Goal: Understand process/instructions: Learn how to perform a task or action

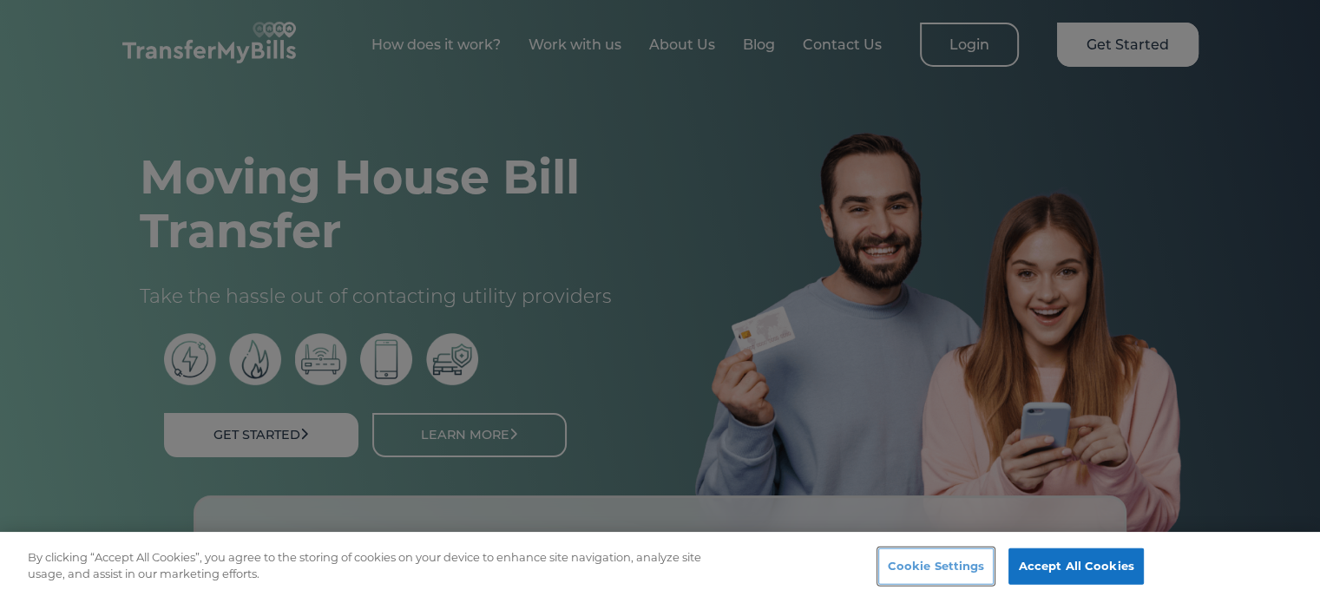
click at [943, 564] on button "Cookie Settings" at bounding box center [936, 566] width 116 height 36
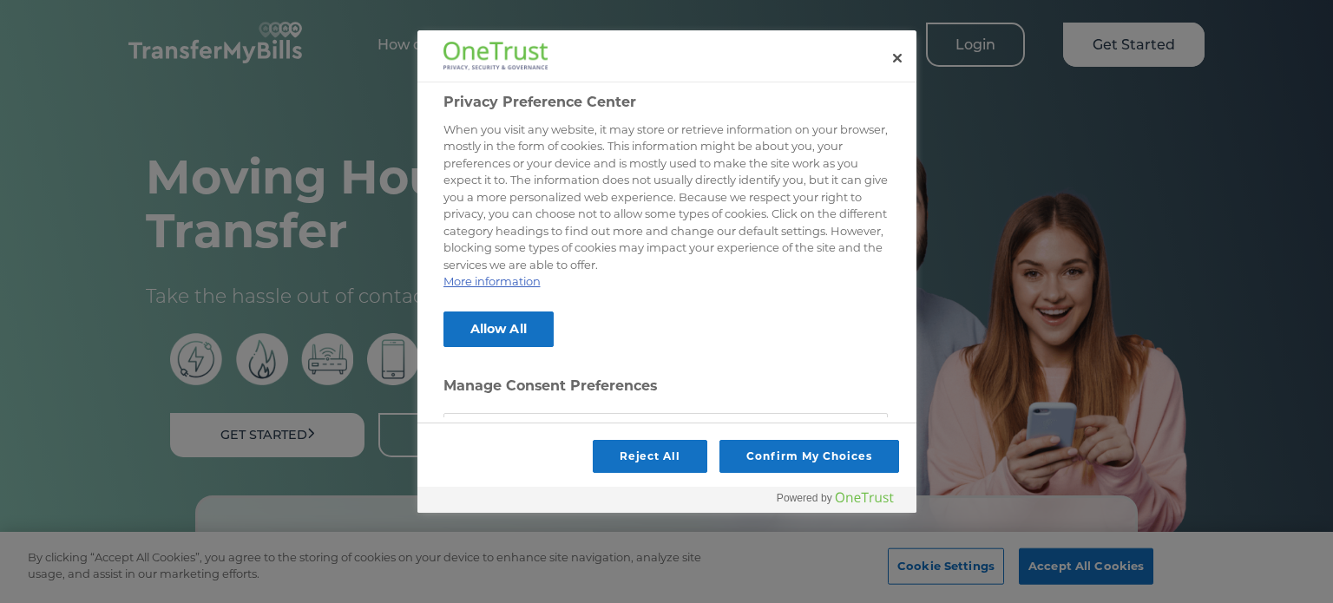
drag, startPoint x: 914, startPoint y: 148, endPoint x: 764, endPoint y: 399, distance: 291.8
click at [914, 258] on div "Privacy Preference Center When you visit any website, it may store or retrieve …" at bounding box center [666, 271] width 499 height 482
click at [659, 450] on button "Reject All" at bounding box center [650, 456] width 115 height 33
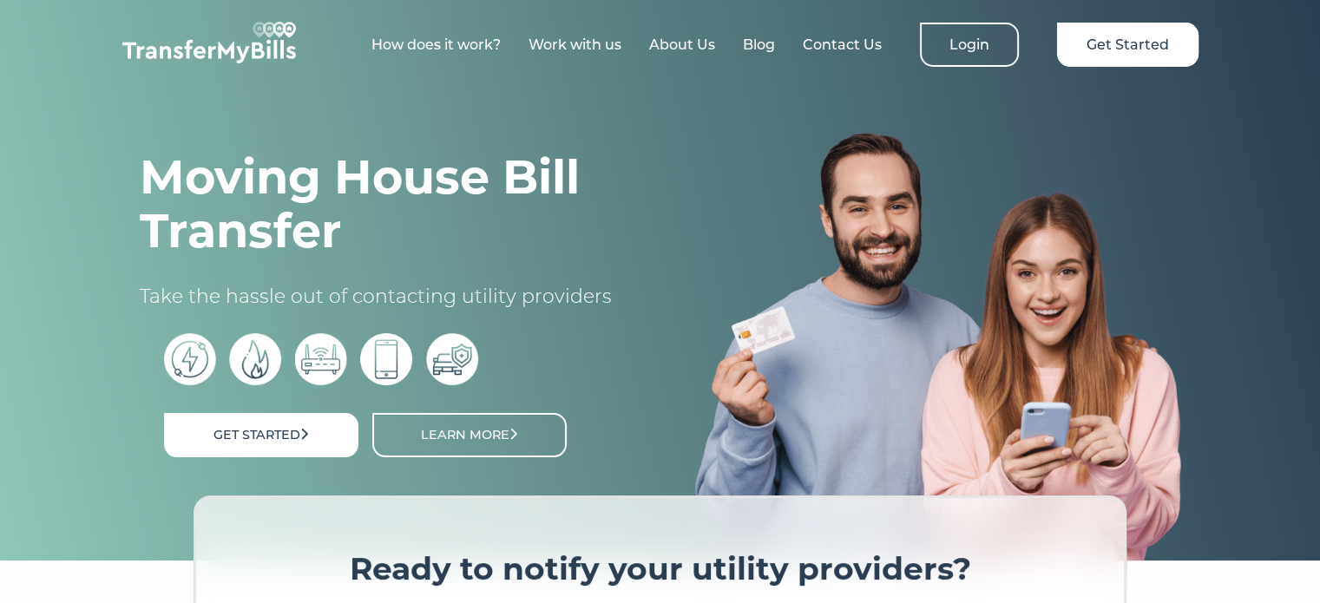
click at [449, 41] on link "How does it work?" at bounding box center [435, 44] width 129 height 16
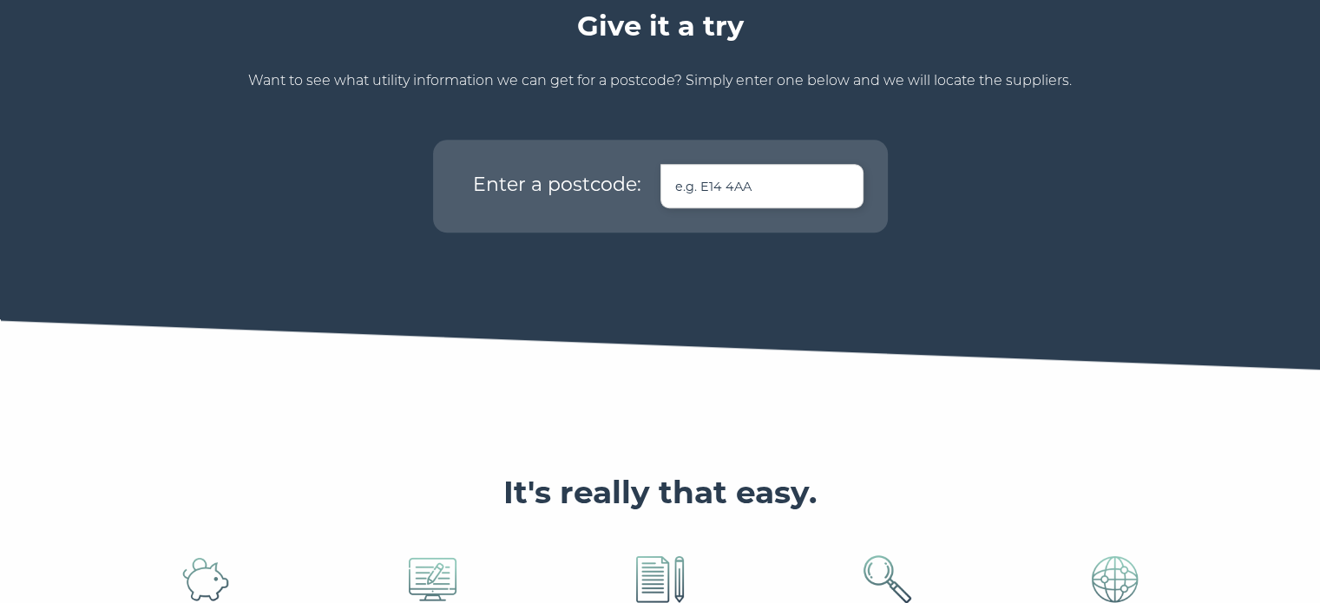
scroll to position [1150, 0]
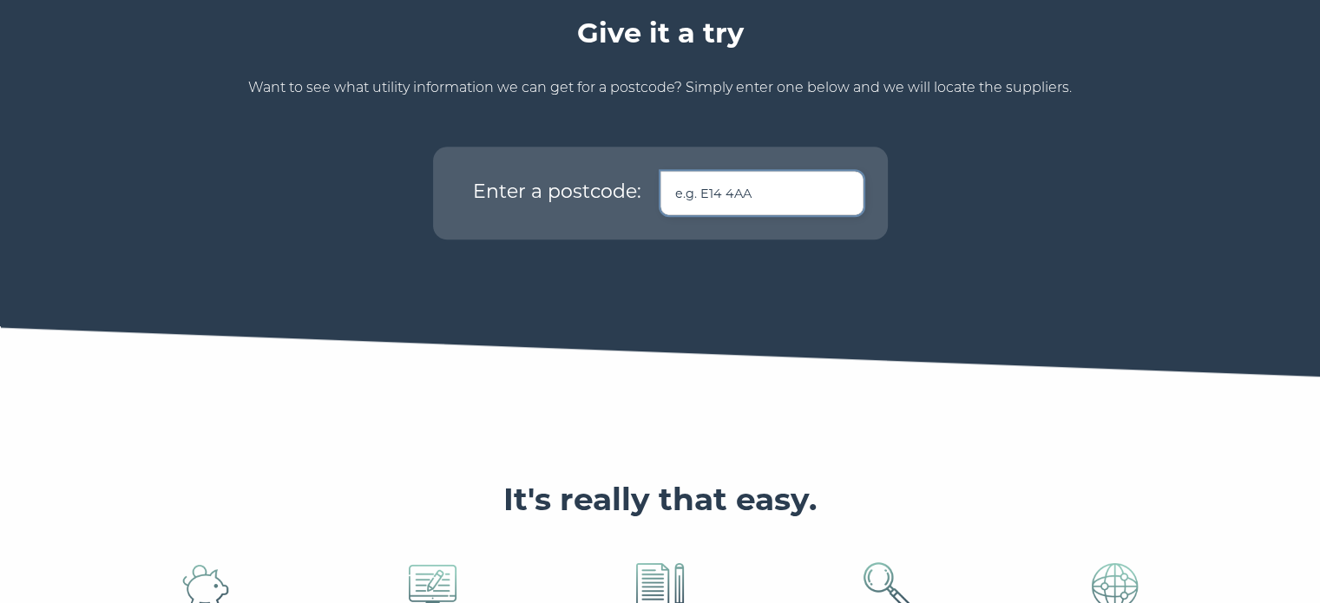
click at [723, 171] on input "text" at bounding box center [761, 193] width 203 height 44
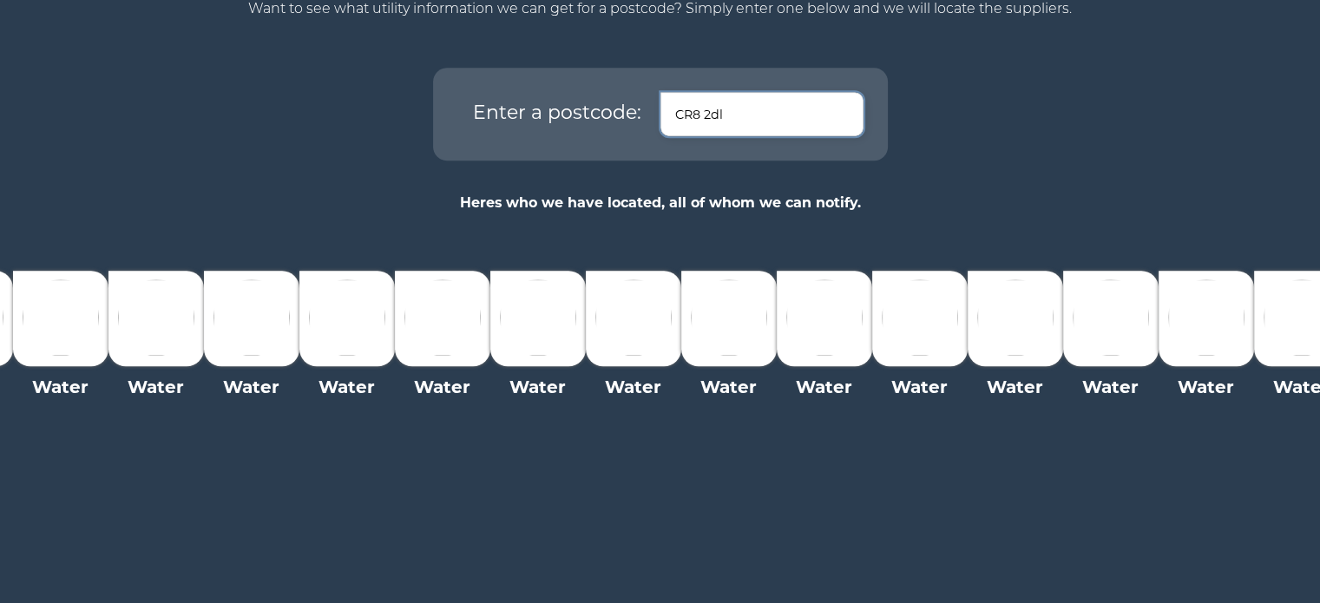
scroll to position [1194, 0]
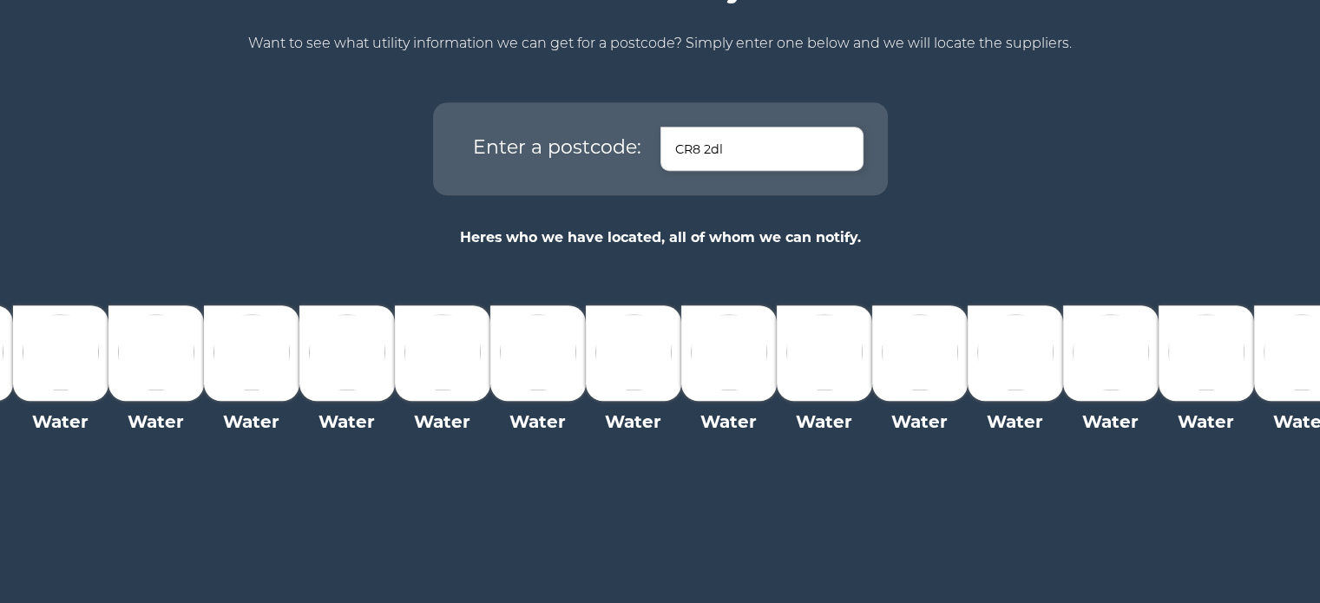
click at [182, 318] on img at bounding box center [156, 352] width 76 height 76
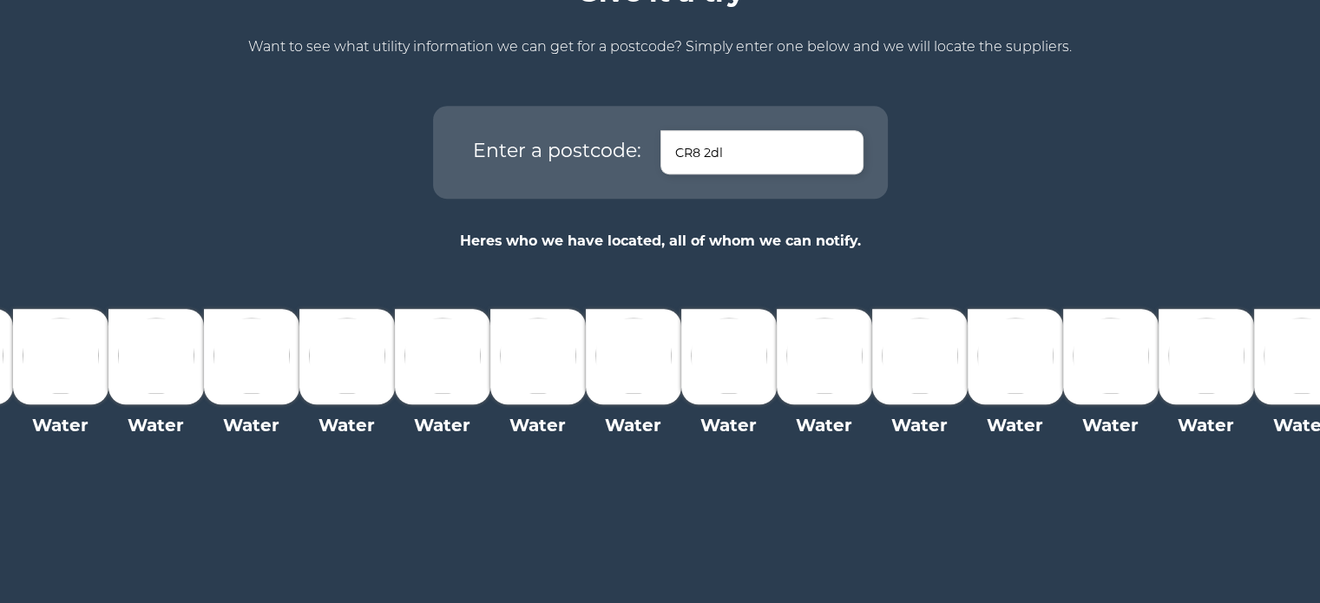
scroll to position [1160, 0]
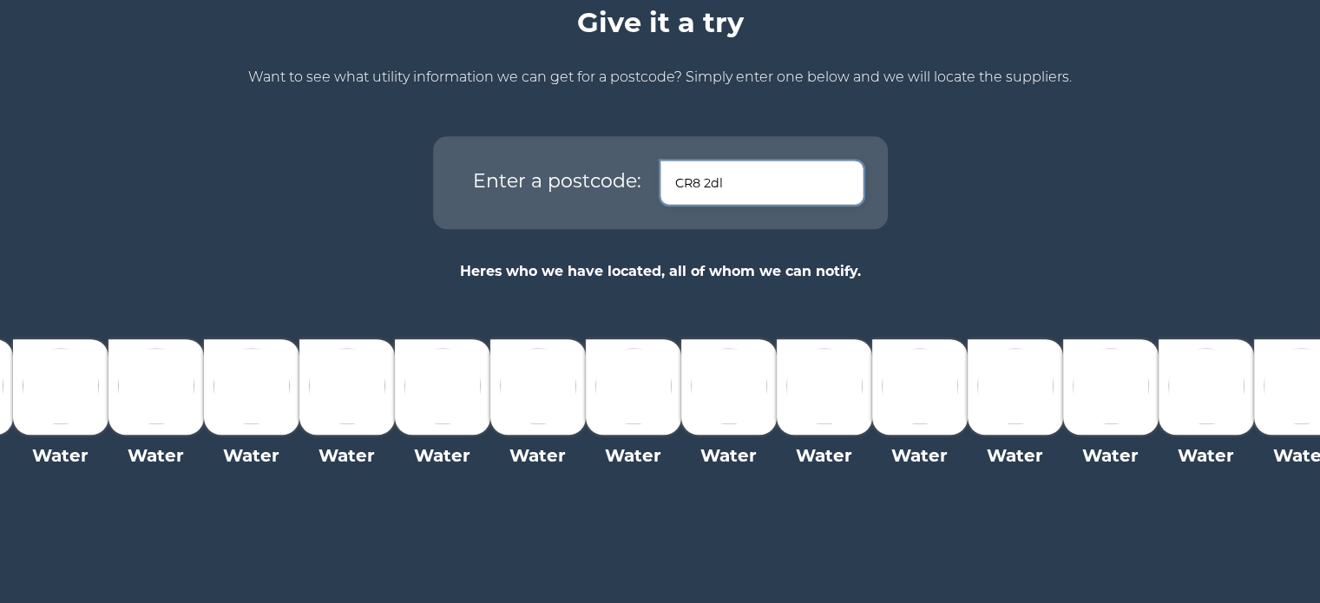
drag, startPoint x: 737, startPoint y: 164, endPoint x: 637, endPoint y: 145, distance: 101.6
click at [637, 161] on div "Enter a postcode: CR8 2dl" at bounding box center [660, 183] width 406 height 44
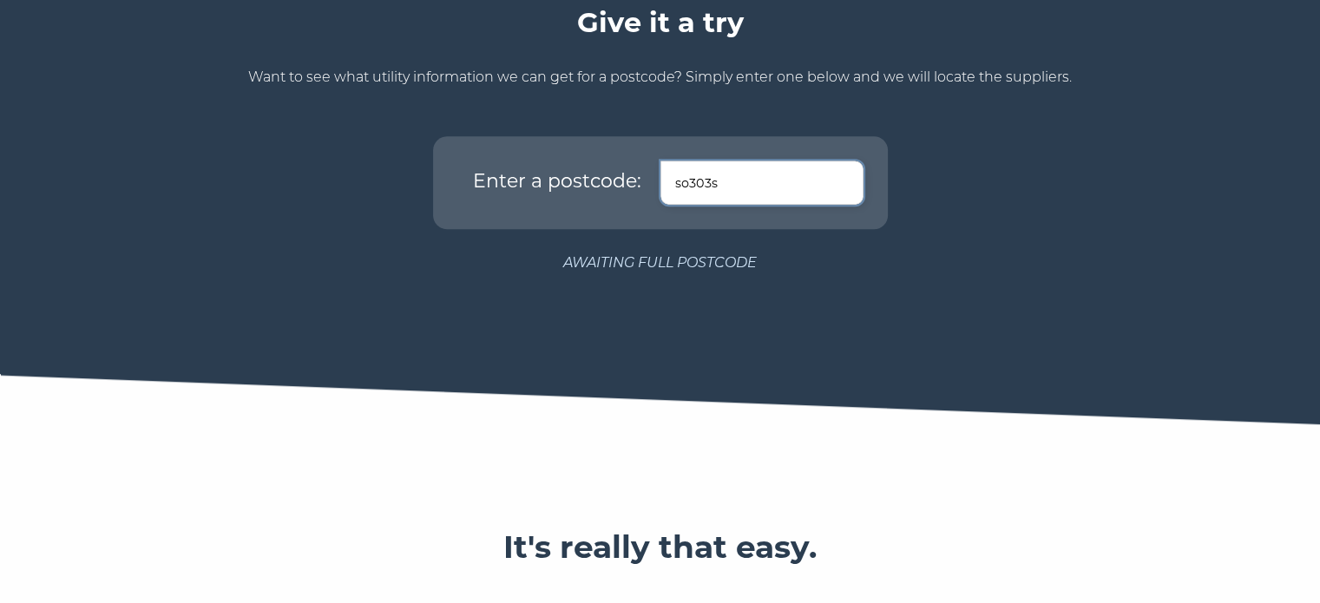
type input "so303sg"
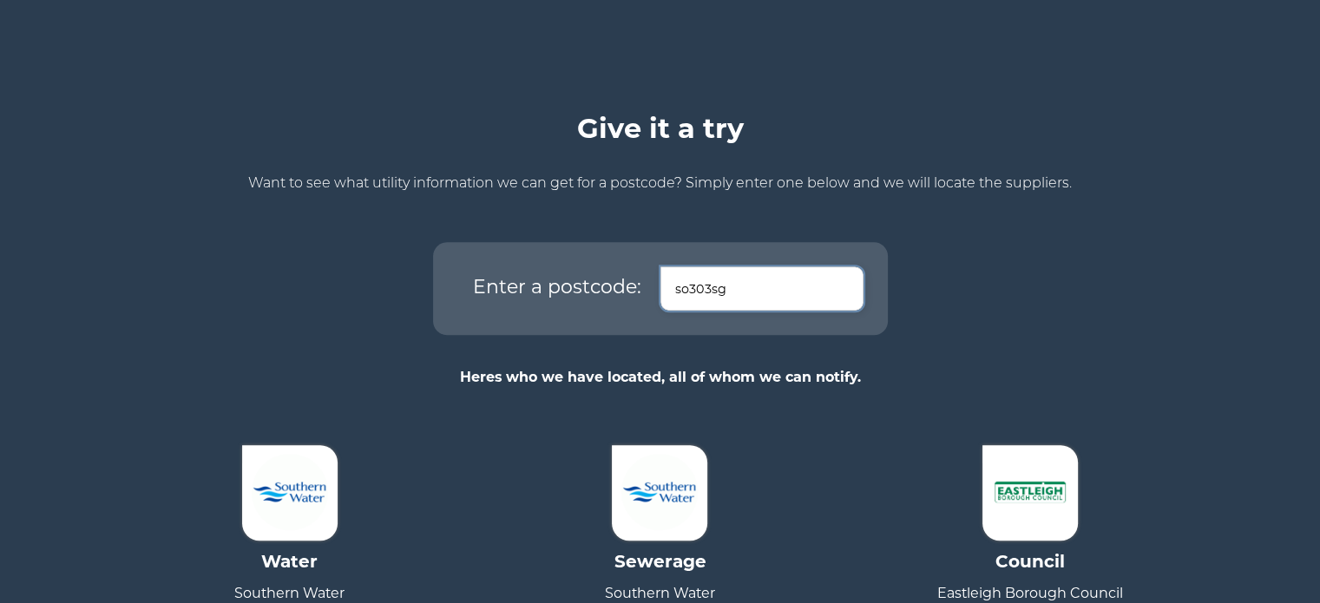
scroll to position [0, 0]
